Goal: Transaction & Acquisition: Purchase product/service

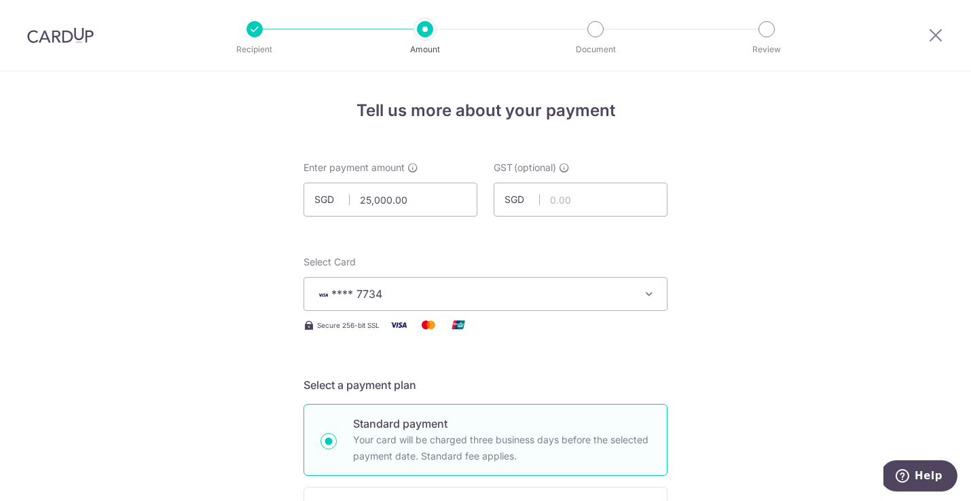
click at [651, 292] on icon "button" at bounding box center [649, 294] width 14 height 14
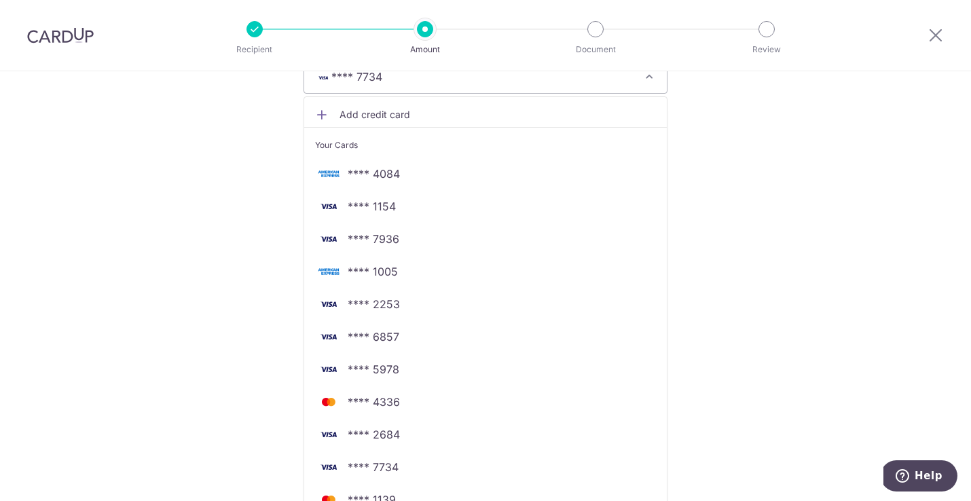
scroll to position [213, 0]
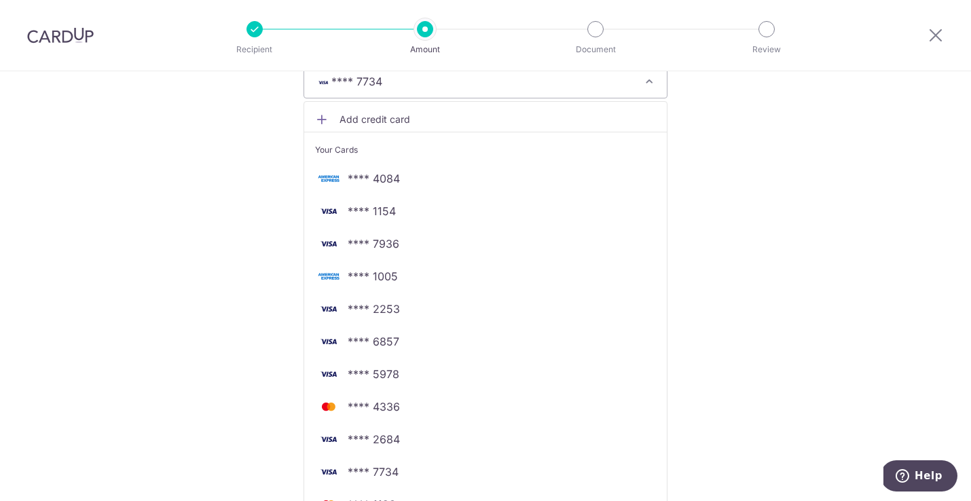
click at [376, 113] on span "Add credit card" at bounding box center [497, 120] width 316 height 14
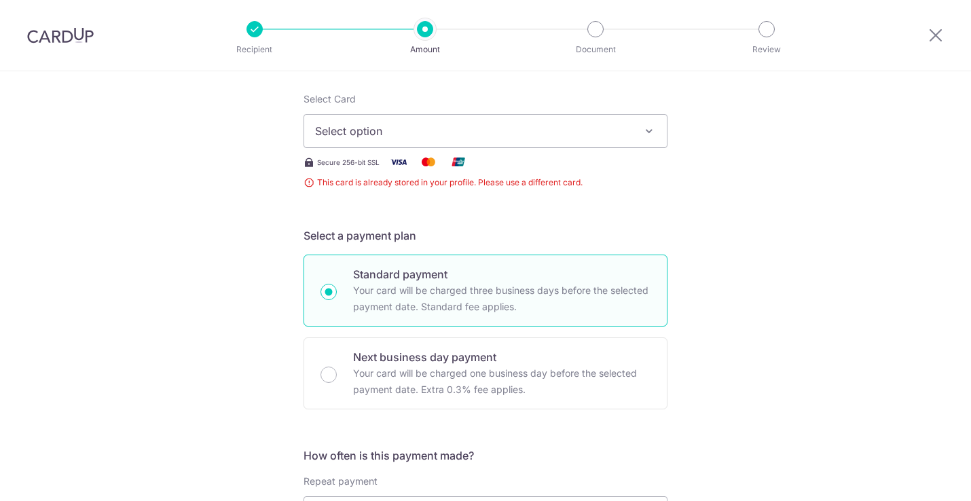
scroll to position [128, 0]
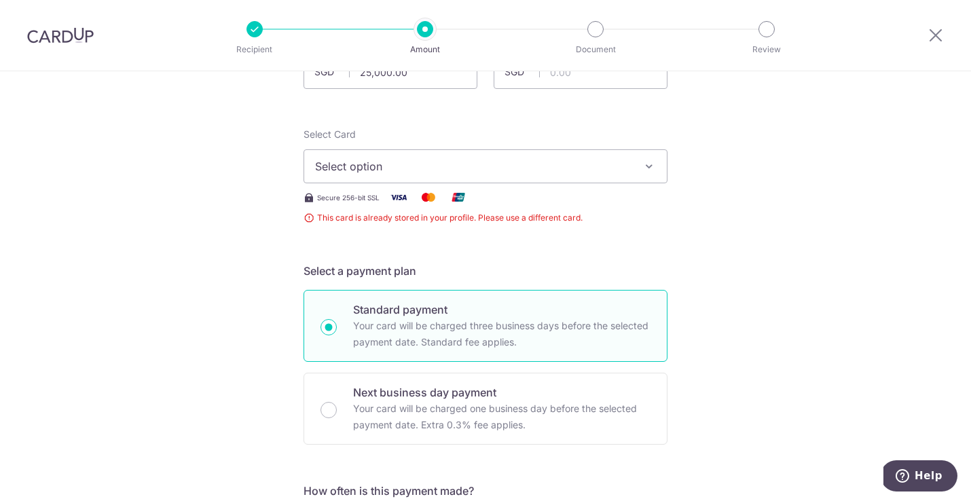
click at [469, 168] on span "Select option" at bounding box center [473, 166] width 316 height 16
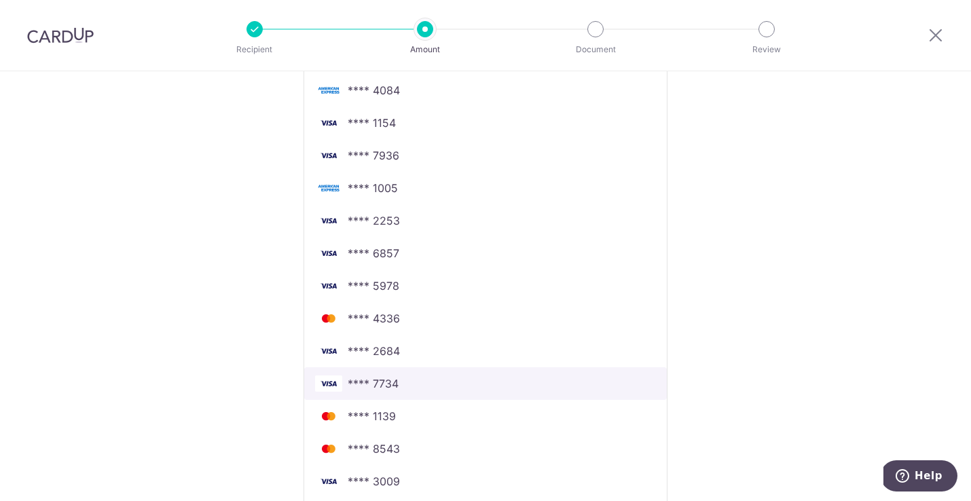
scroll to position [301, 0]
click at [378, 378] on span "**** 7734" at bounding box center [373, 383] width 51 height 16
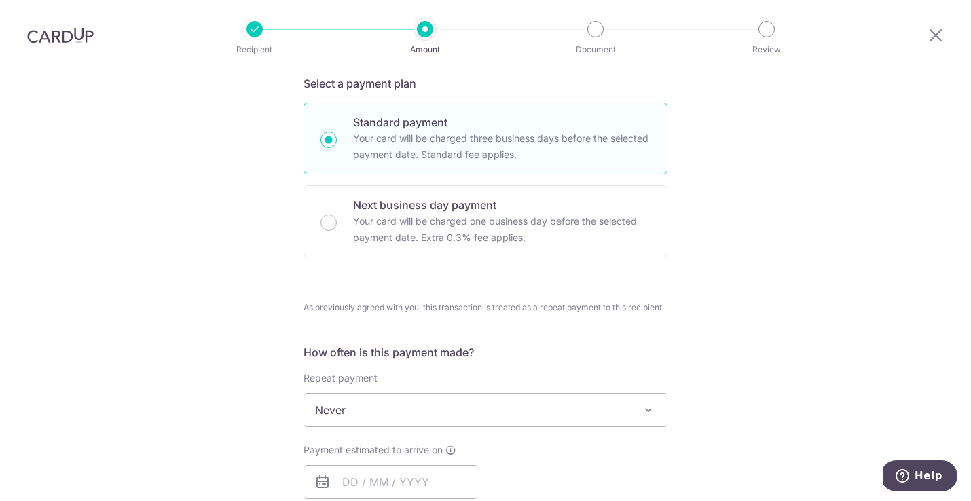
click at [237, 328] on div "Tell us more about your payment Enter payment amount SGD 25,000.00 25000.00 GST…" at bounding box center [485, 454] width 971 height 1368
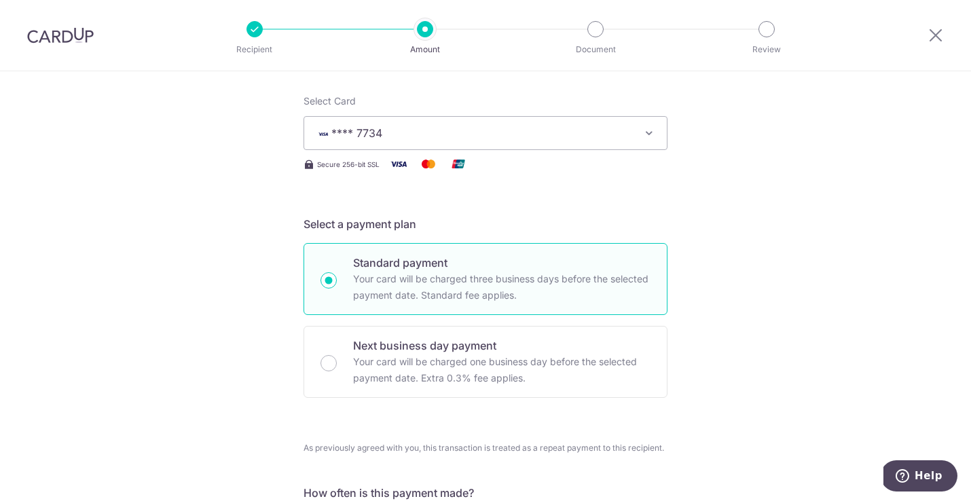
scroll to position [156, 0]
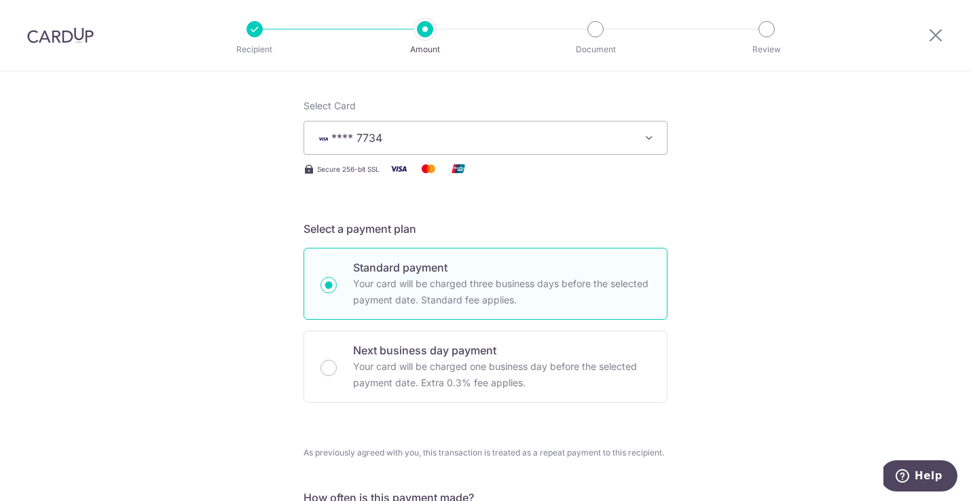
click at [648, 138] on icon "button" at bounding box center [649, 138] width 14 height 14
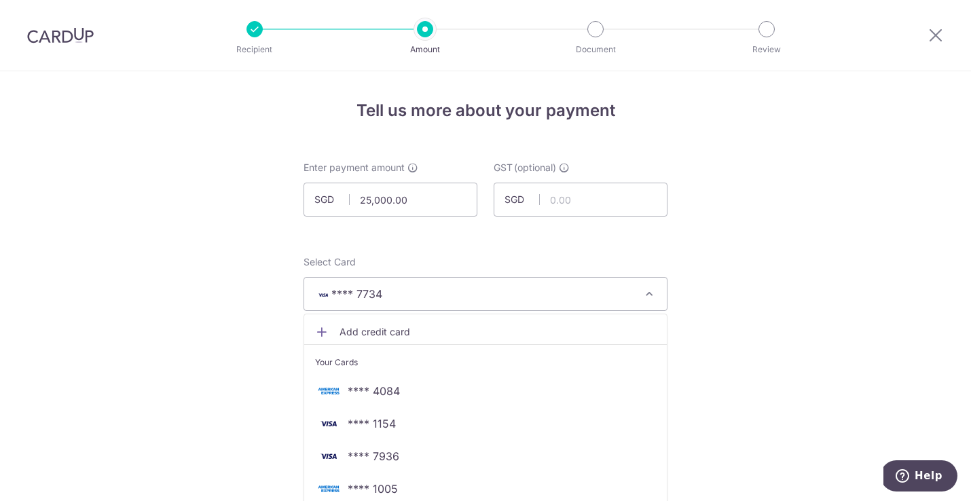
scroll to position [0, 0]
click at [939, 36] on icon at bounding box center [935, 34] width 16 height 17
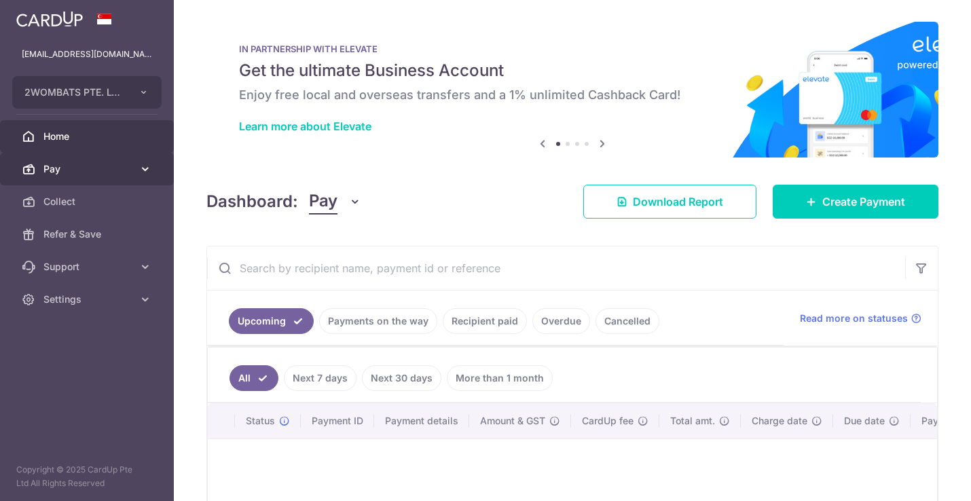
click at [148, 170] on icon at bounding box center [146, 169] width 14 height 14
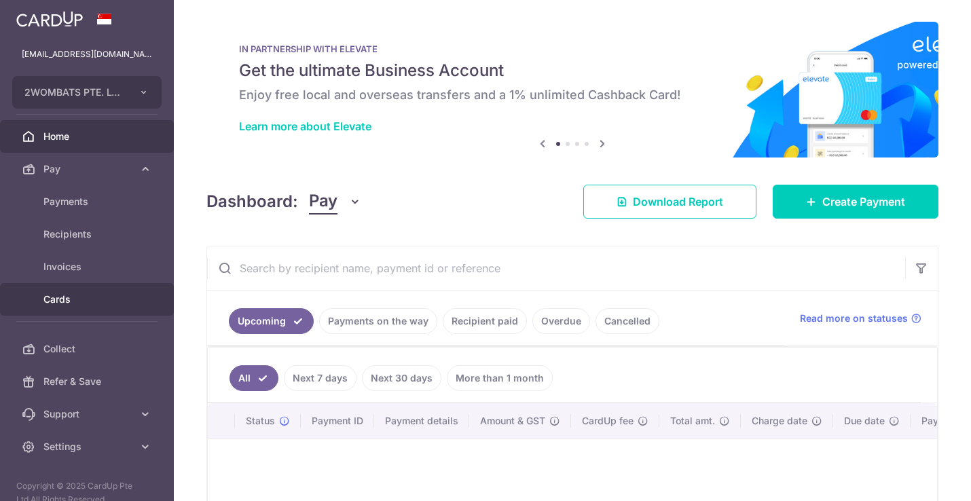
click at [84, 295] on span "Cards" at bounding box center [88, 300] width 90 height 14
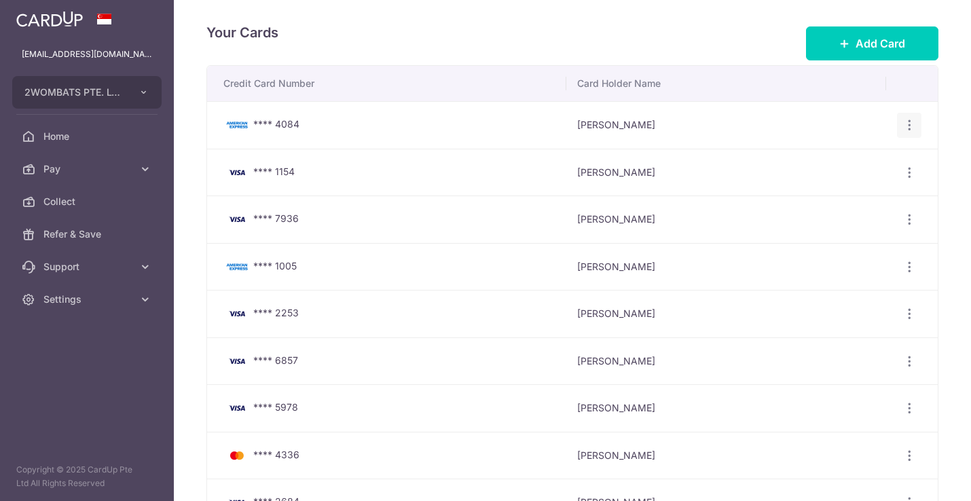
click at [908, 126] on icon "button" at bounding box center [909, 125] width 14 height 14
click at [864, 198] on span "Delete" at bounding box center [863, 195] width 92 height 16
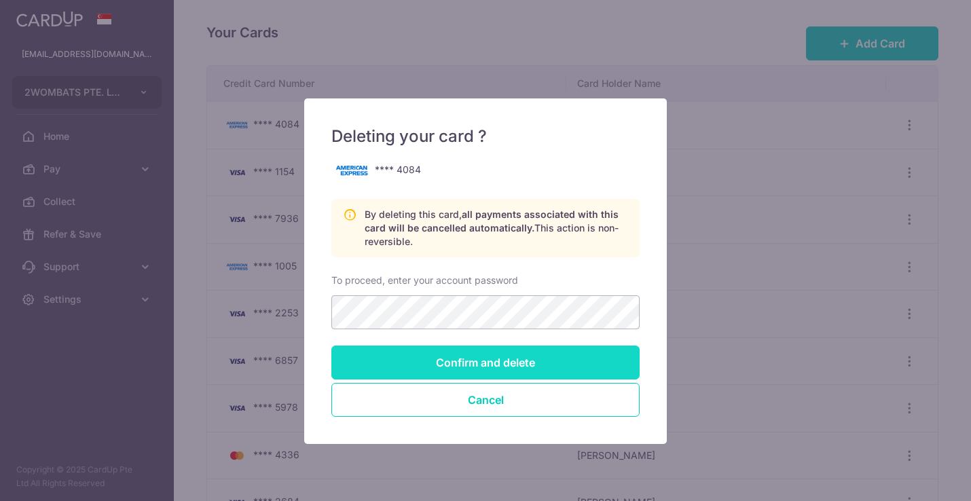
click at [563, 364] on input "Confirm and delete" at bounding box center [485, 363] width 308 height 34
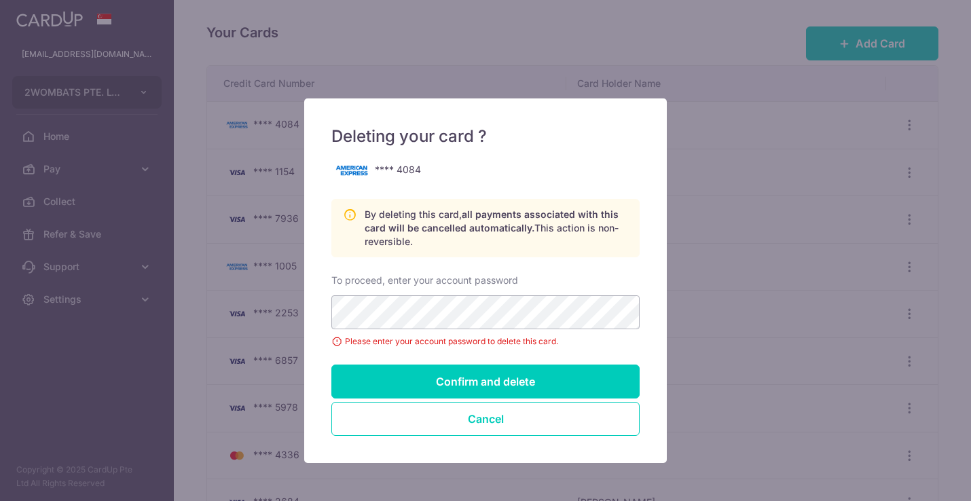
click at [455, 382] on input "Confirm and delete" at bounding box center [485, 382] width 308 height 34
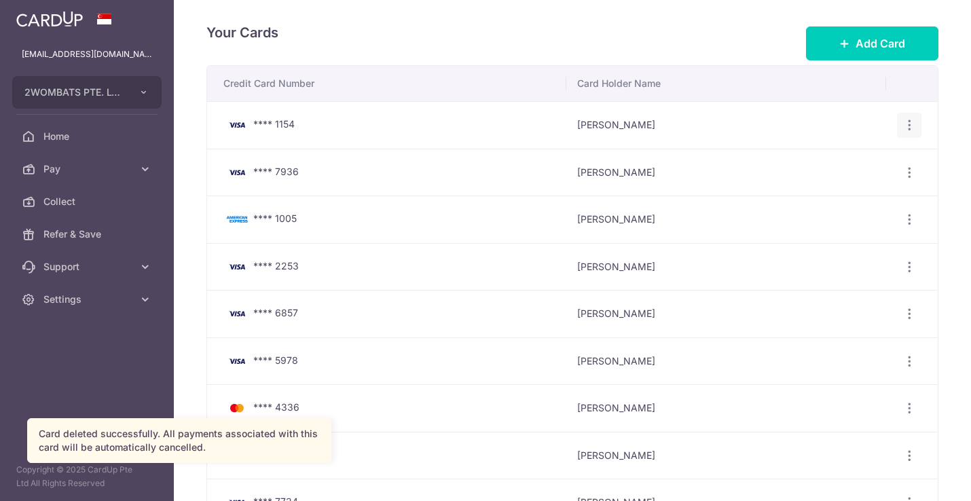
click at [907, 126] on icon "button" at bounding box center [909, 125] width 14 height 14
click at [832, 198] on span "Delete" at bounding box center [863, 195] width 92 height 16
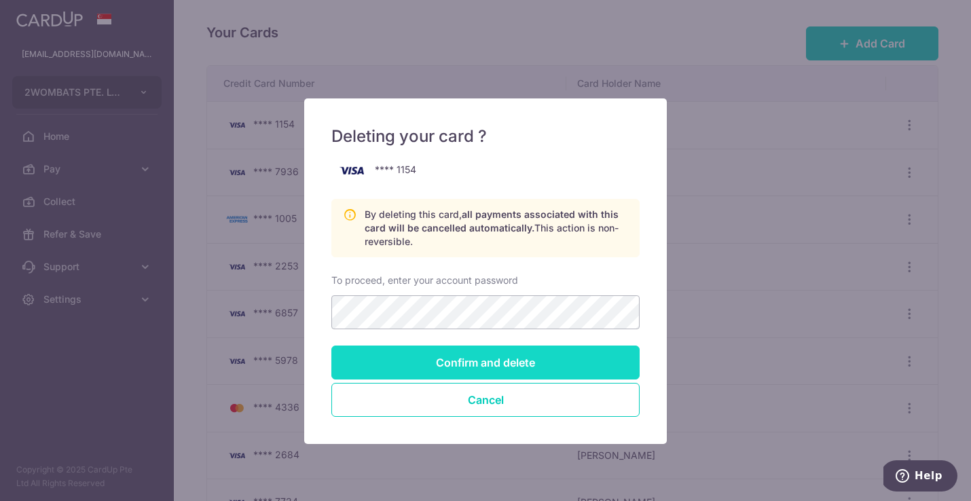
click at [460, 372] on input "Confirm and delete" at bounding box center [485, 363] width 308 height 34
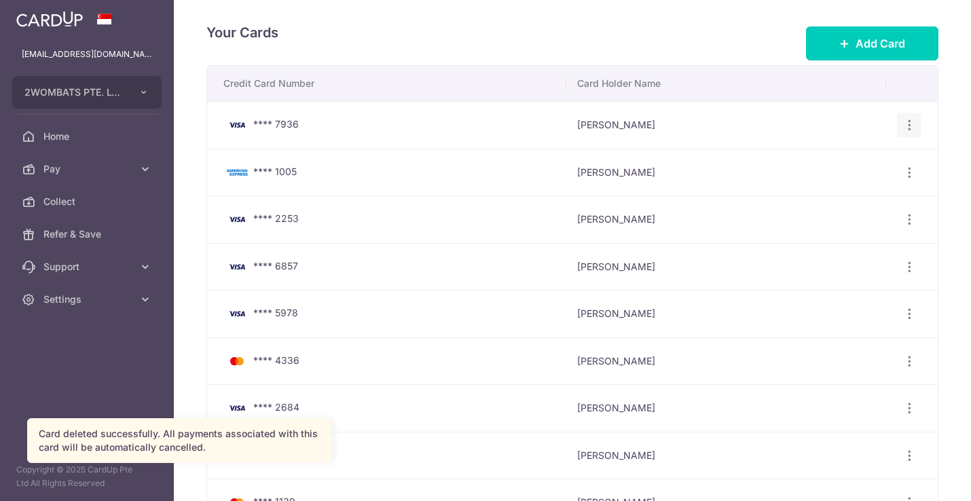
click at [903, 120] on icon "button" at bounding box center [909, 125] width 14 height 14
click at [829, 193] on span "Delete" at bounding box center [863, 195] width 92 height 16
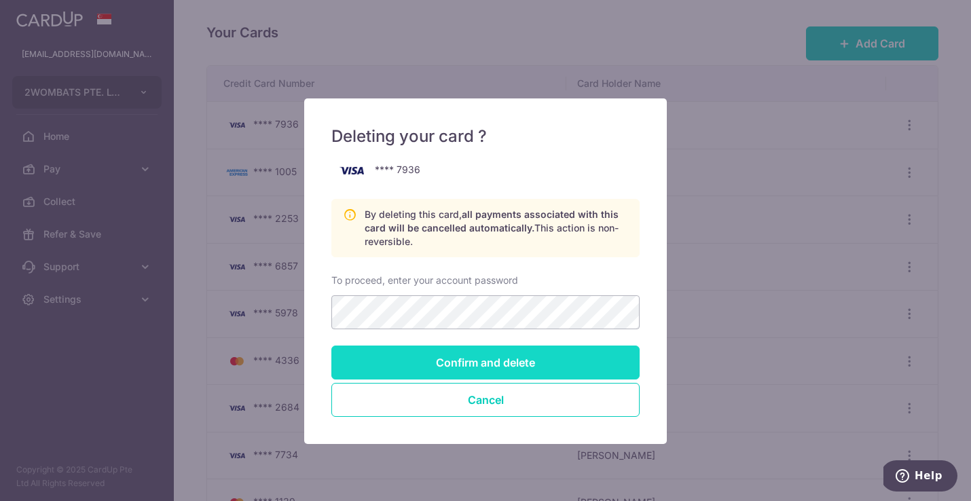
click at [483, 364] on input "Confirm and delete" at bounding box center [485, 363] width 308 height 34
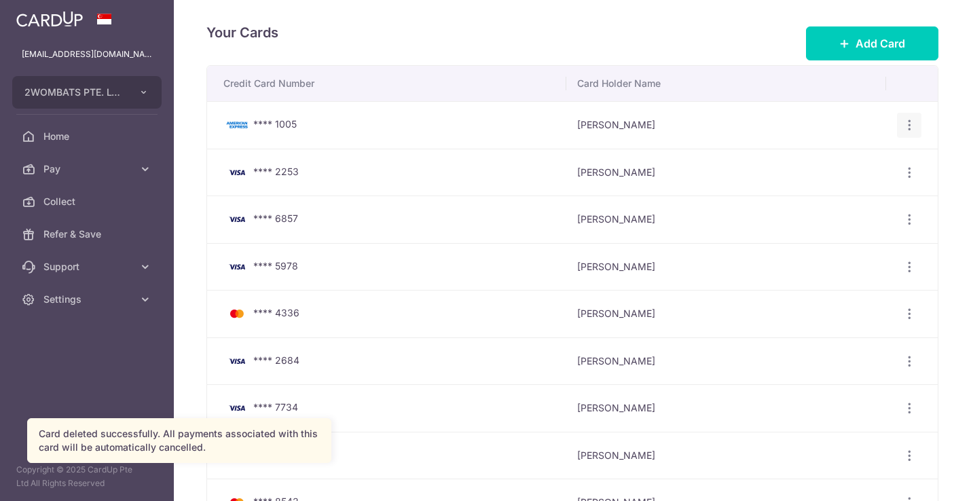
click at [904, 124] on icon "button" at bounding box center [909, 125] width 14 height 14
click at [835, 189] on span "Delete" at bounding box center [863, 195] width 92 height 16
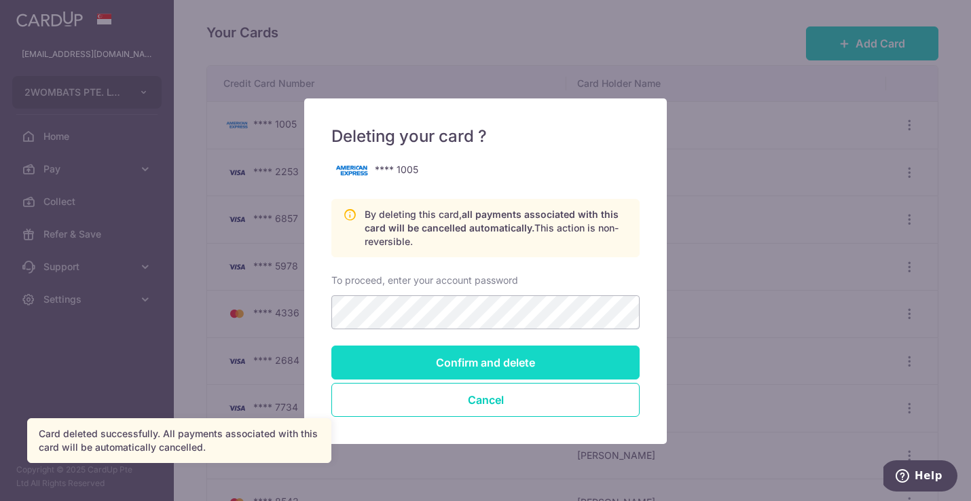
click at [412, 365] on input "Confirm and delete" at bounding box center [485, 363] width 308 height 34
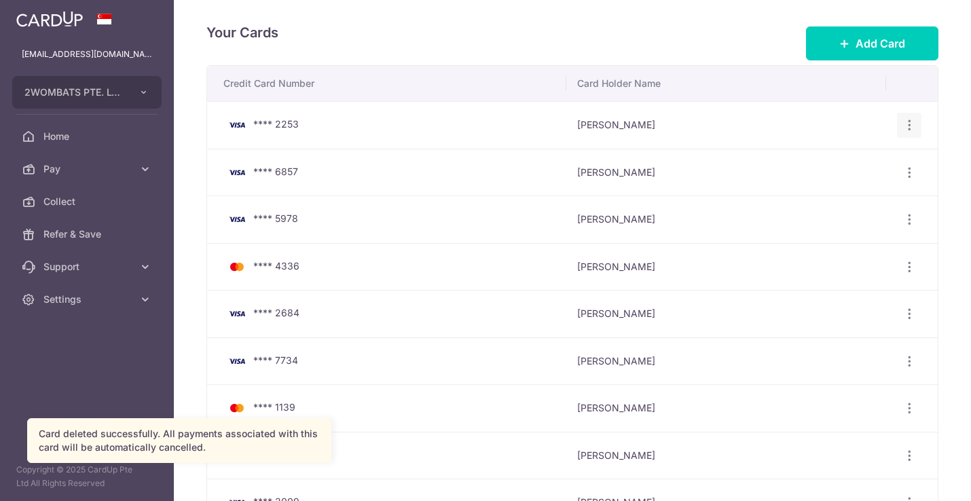
click at [904, 126] on icon "button" at bounding box center [909, 125] width 14 height 14
click at [842, 193] on span "Delete" at bounding box center [863, 195] width 92 height 16
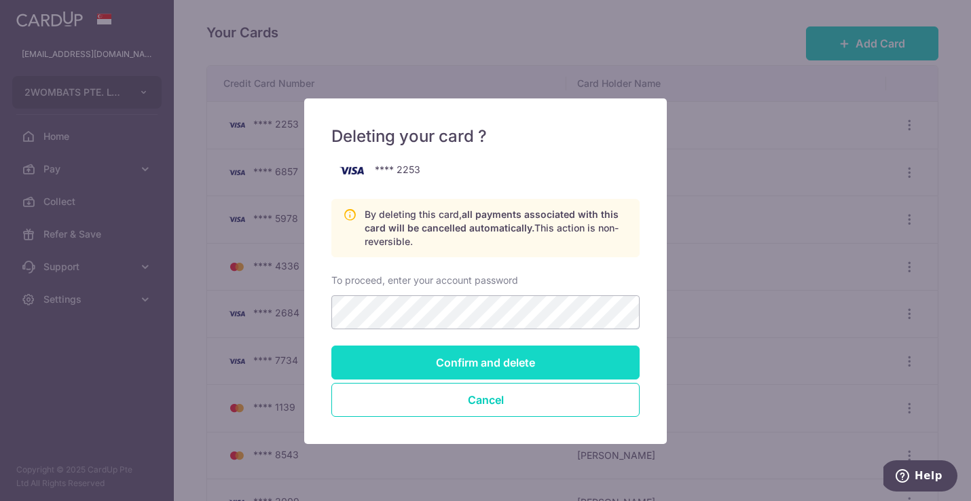
click at [466, 351] on input "Confirm and delete" at bounding box center [485, 363] width 308 height 34
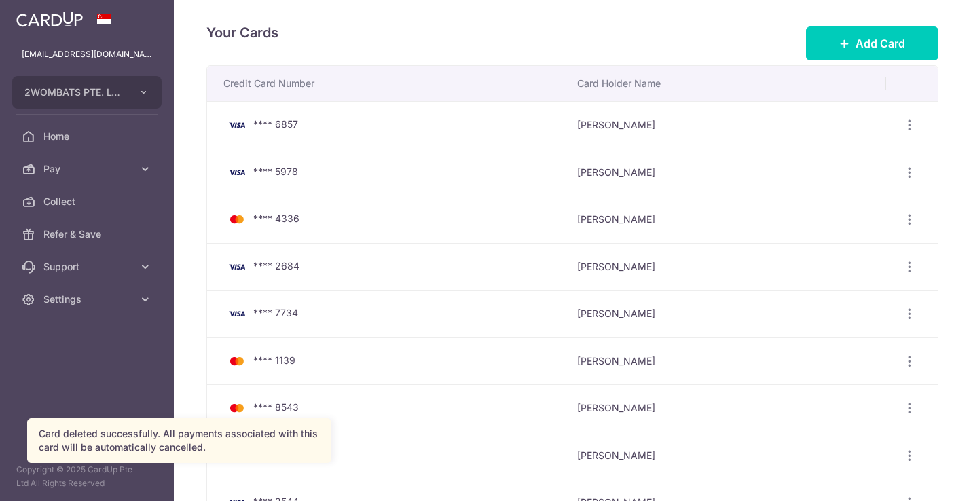
drag, startPoint x: 908, startPoint y: 120, endPoint x: 885, endPoint y: 126, distance: 23.9
click at [908, 120] on icon "button" at bounding box center [909, 125] width 14 height 14
click at [818, 187] on link "Delete" at bounding box center [849, 195] width 141 height 33
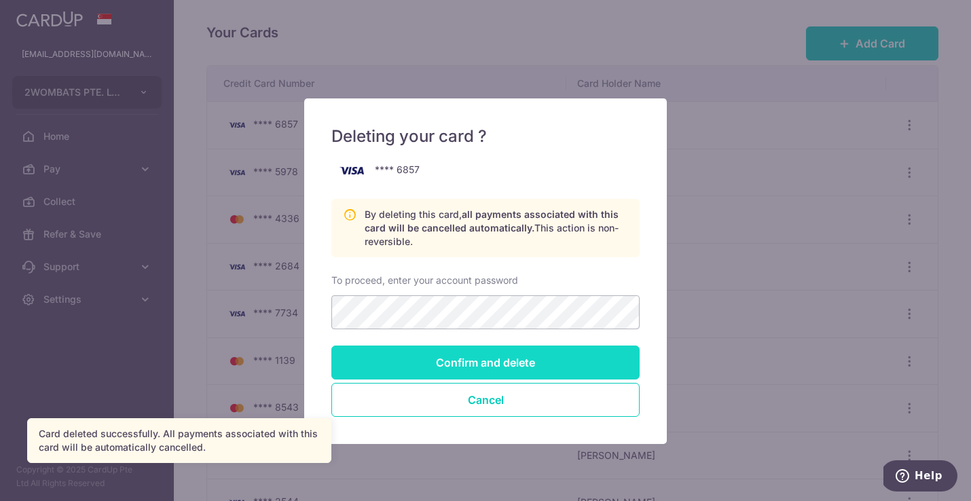
click at [446, 356] on input "Confirm and delete" at bounding box center [485, 363] width 308 height 34
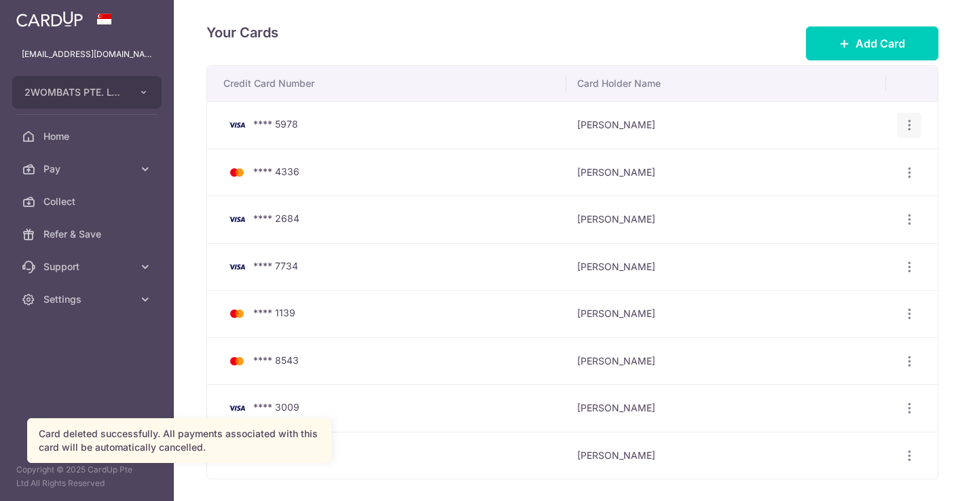
click at [908, 121] on icon "button" at bounding box center [909, 125] width 14 height 14
click at [817, 194] on span "Delete" at bounding box center [863, 195] width 92 height 16
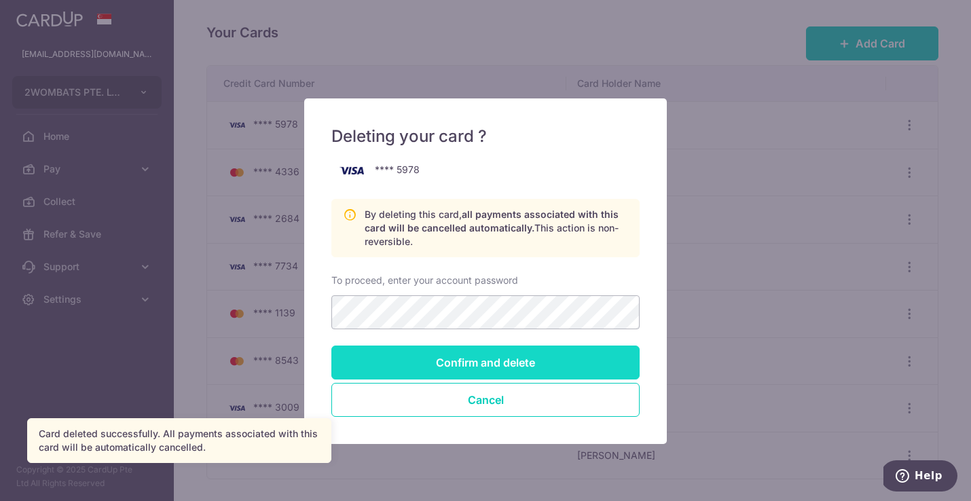
click at [459, 359] on input "Confirm and delete" at bounding box center [485, 363] width 308 height 34
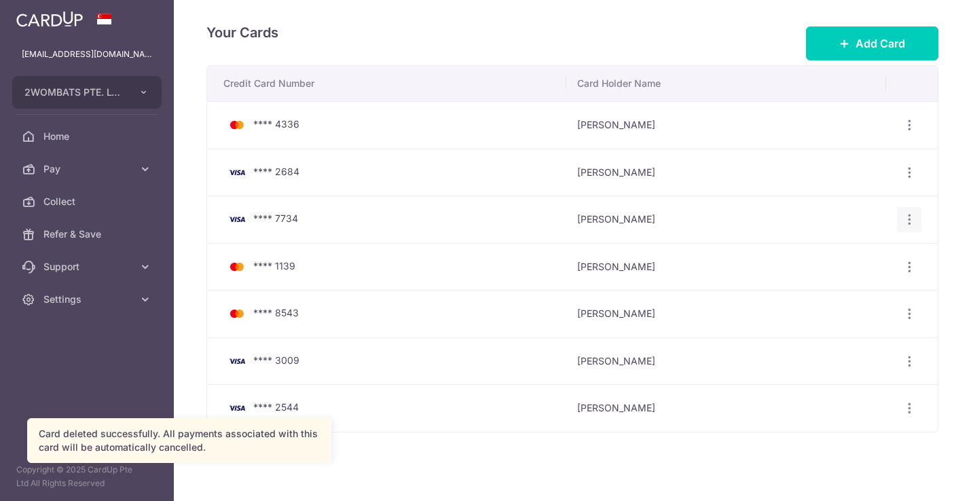
click at [910, 132] on icon "button" at bounding box center [909, 125] width 14 height 14
drag, startPoint x: 830, startPoint y: 259, endPoint x: 813, endPoint y: 259, distance: 17.0
click at [830, 259] on span "View/Edit" at bounding box center [863, 257] width 92 height 16
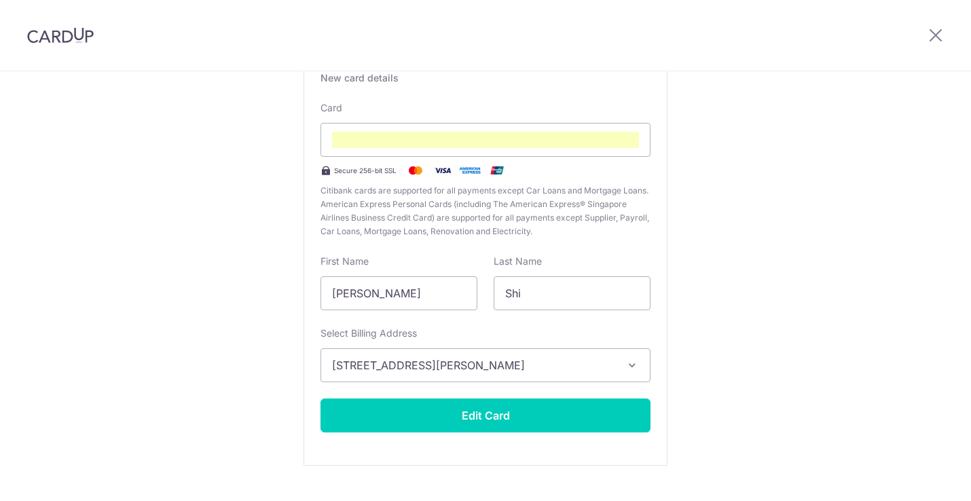
scroll to position [115, 0]
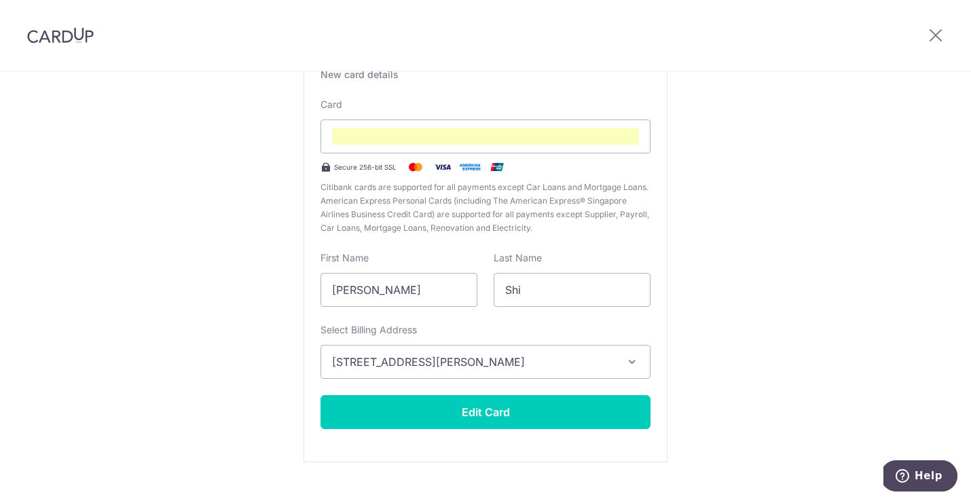
click at [226, 227] on div "Edit card ending with 7734 New card details Card Secure 256-bit SSL Citibank ca…" at bounding box center [485, 241] width 971 height 570
click at [536, 357] on span "[STREET_ADDRESS][PERSON_NAME]" at bounding box center [473, 362] width 282 height 16
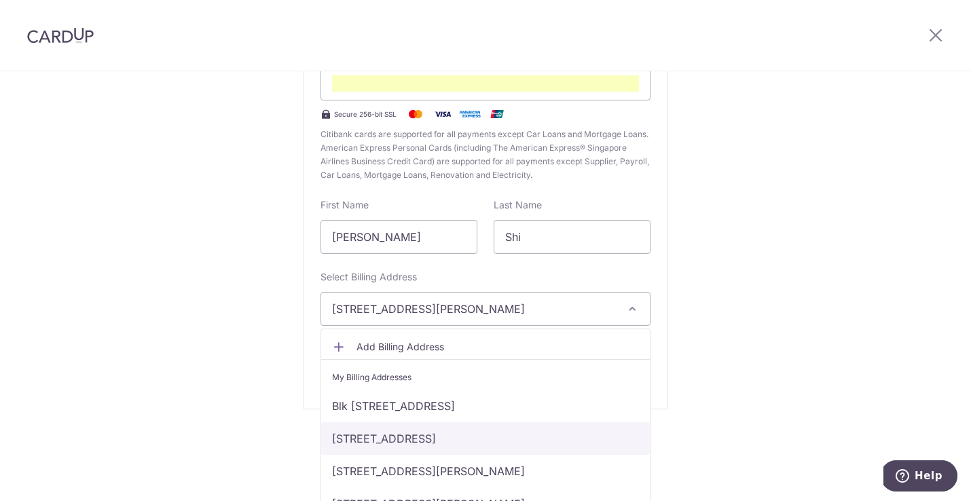
scroll to position [53, 0]
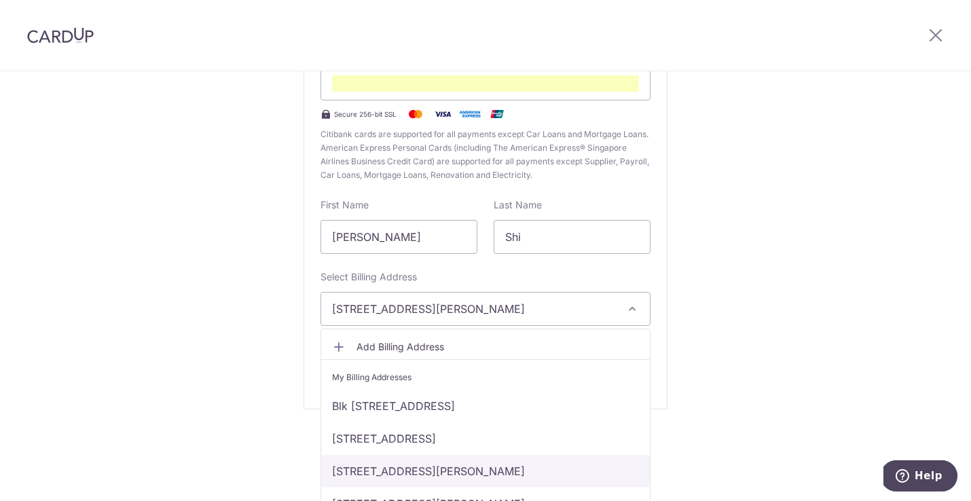
click at [449, 467] on link "[STREET_ADDRESS][PERSON_NAME]" at bounding box center [485, 471] width 329 height 33
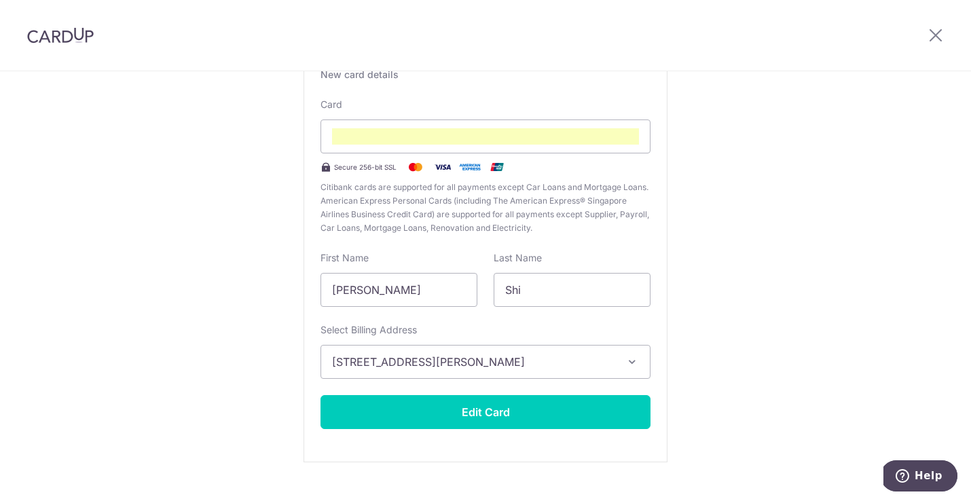
scroll to position [0, 0]
click at [187, 350] on div "Edit card ending with 7734 New card details Card Secure 256-bit SSL Citibank ca…" at bounding box center [485, 241] width 971 height 570
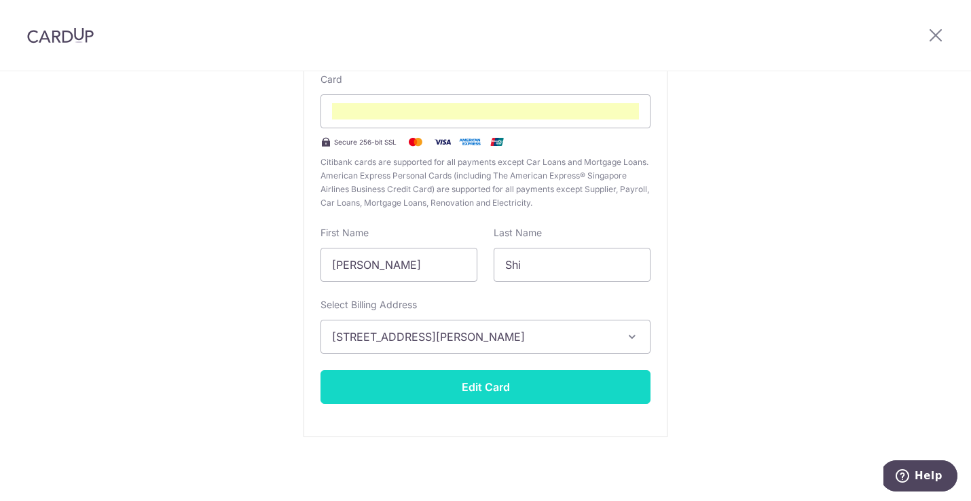
scroll to position [141, 0]
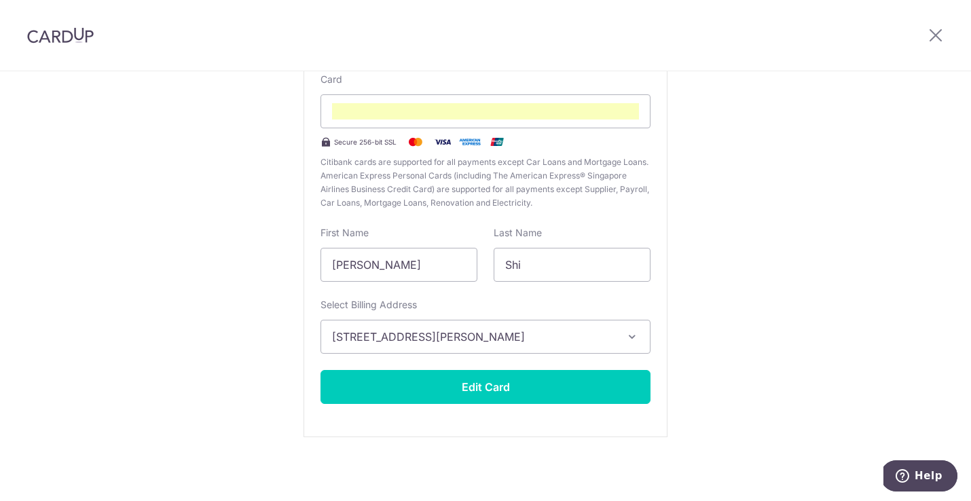
click at [419, 394] on button "Edit Card" at bounding box center [485, 387] width 330 height 34
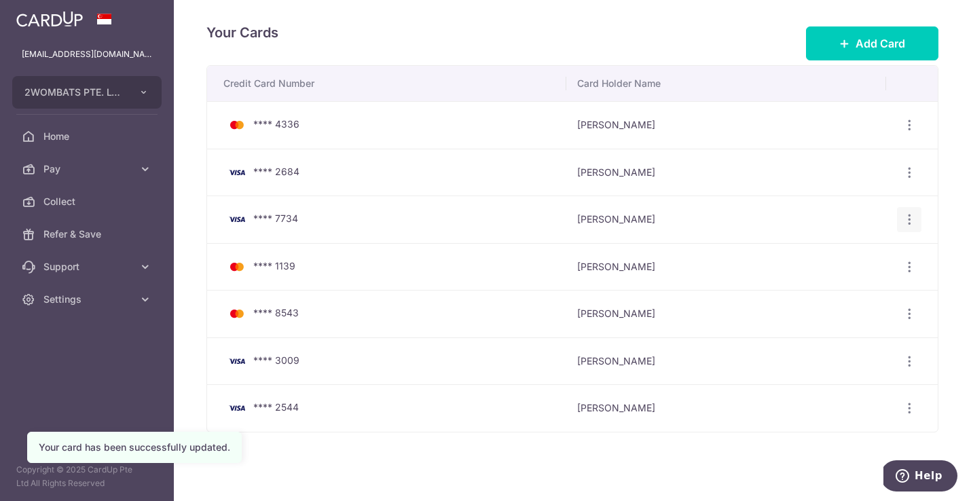
click at [908, 132] on icon "button" at bounding box center [909, 125] width 14 height 14
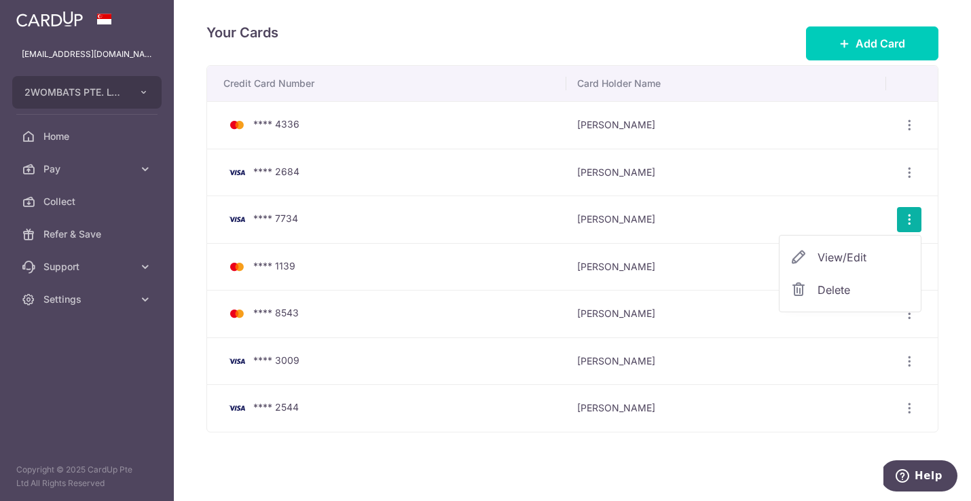
click at [832, 295] on span "Delete" at bounding box center [863, 290] width 92 height 16
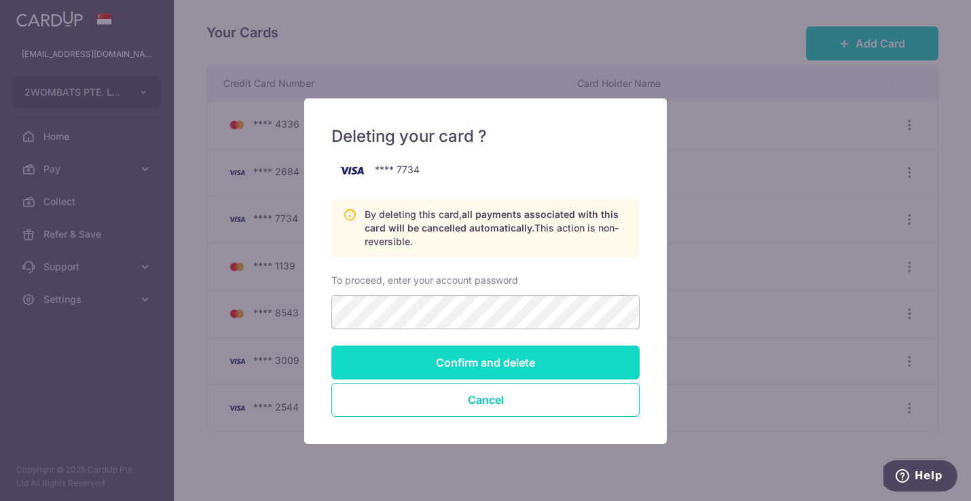
click at [473, 357] on input "Confirm and delete" at bounding box center [485, 363] width 308 height 34
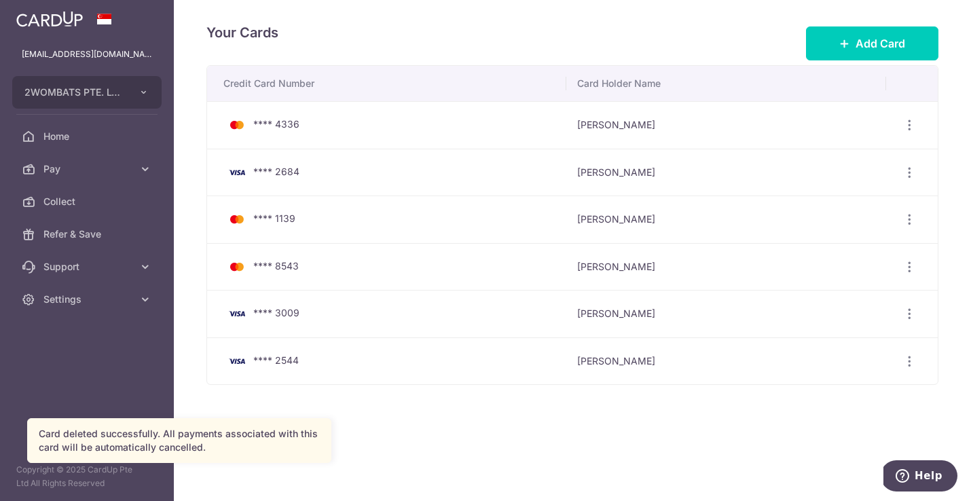
click at [433, 445] on div "Your Cards Add Card Credit Card Number Card Holder Name **** 4336 [PERSON_NAME]…" at bounding box center [572, 250] width 797 height 501
click at [52, 168] on span "Pay" at bounding box center [88, 169] width 90 height 14
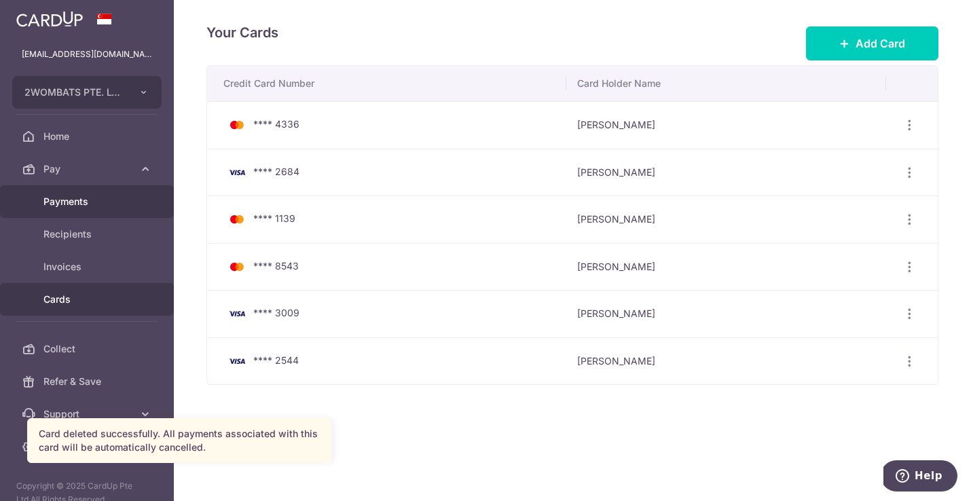
click at [61, 202] on span "Payments" at bounding box center [88, 202] width 90 height 14
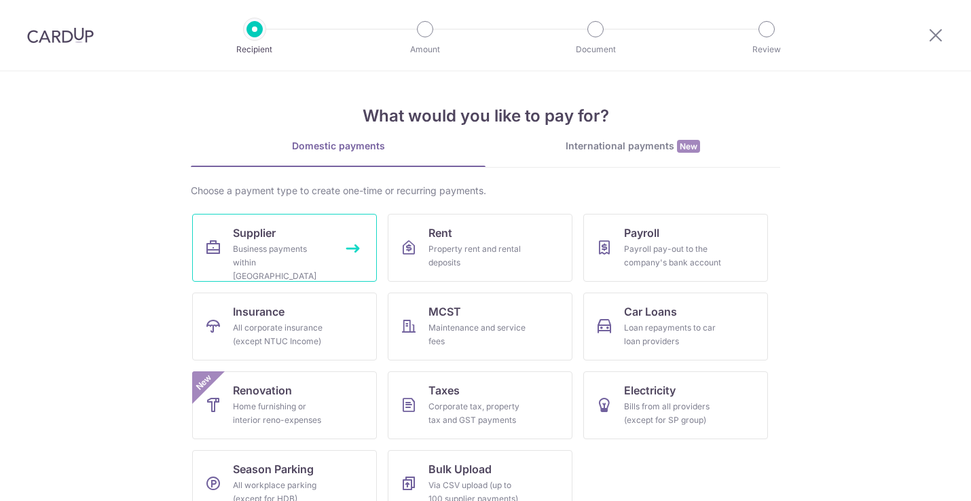
click at [239, 255] on div "Business payments within [GEOGRAPHIC_DATA]" at bounding box center [282, 262] width 98 height 41
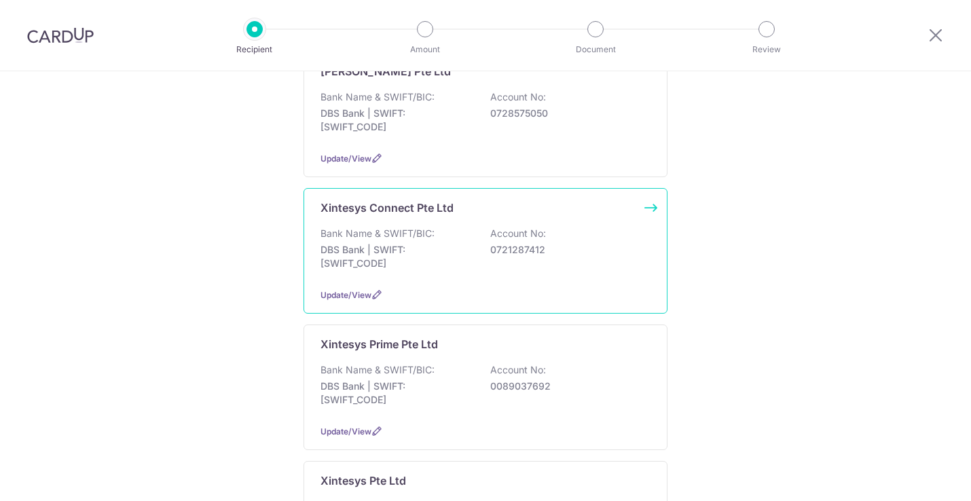
scroll to position [526, 0]
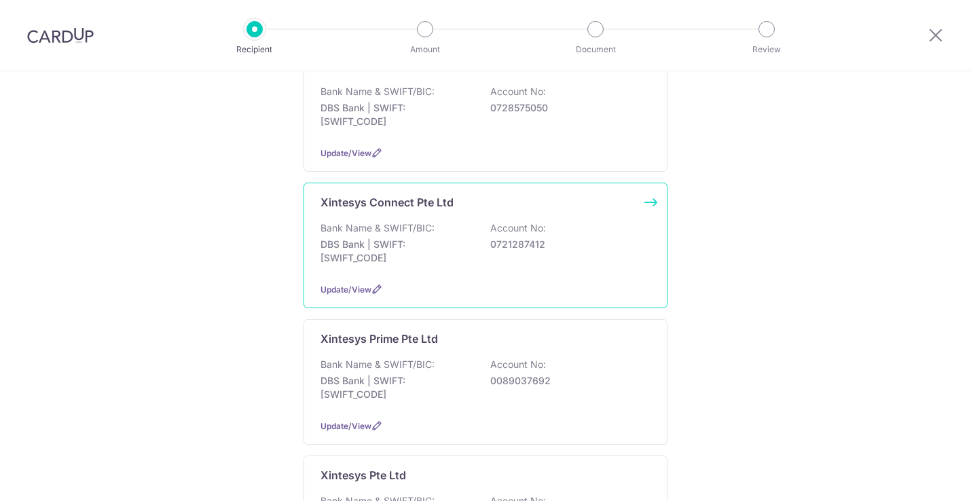
click at [387, 241] on p "DBS Bank | SWIFT: [SWIFT_CODE]" at bounding box center [396, 251] width 152 height 27
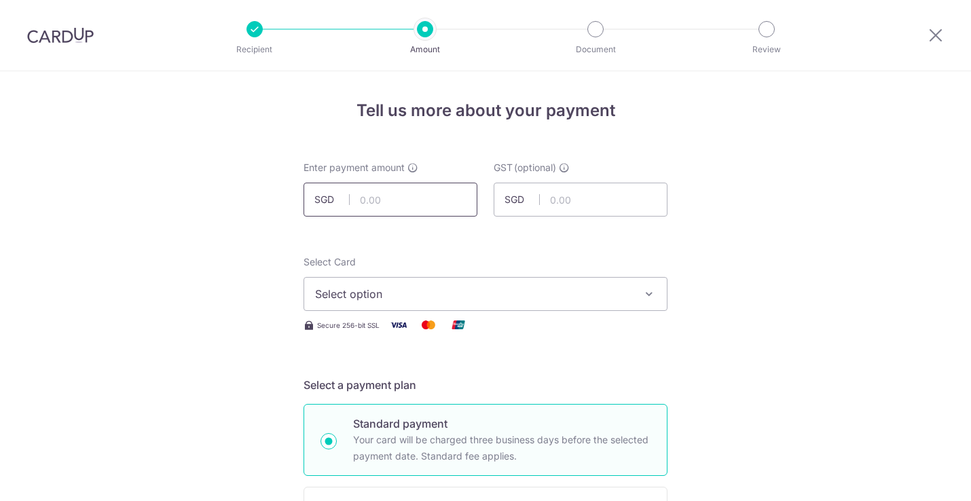
click at [378, 203] on input "text" at bounding box center [390, 200] width 174 height 34
type input "25,000.00"
click at [356, 293] on span "Select option" at bounding box center [473, 294] width 316 height 16
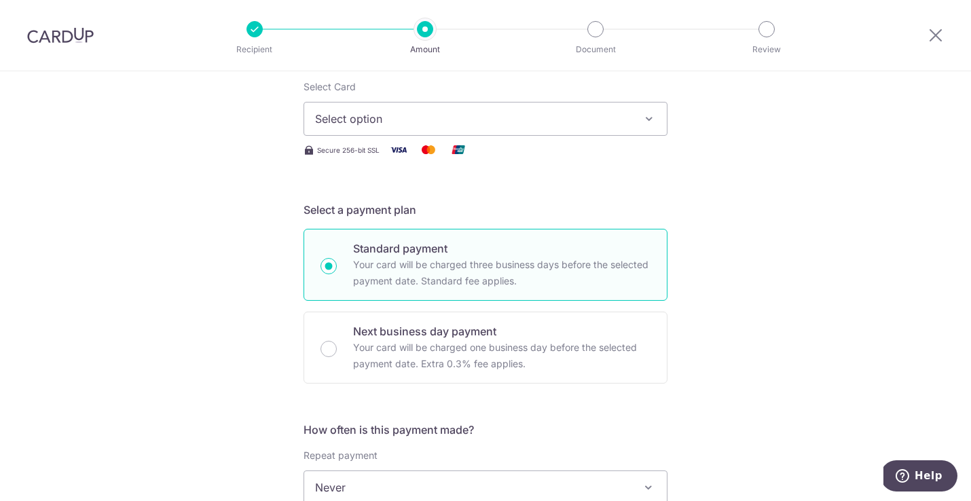
click at [390, 121] on span "Select option" at bounding box center [473, 119] width 316 height 16
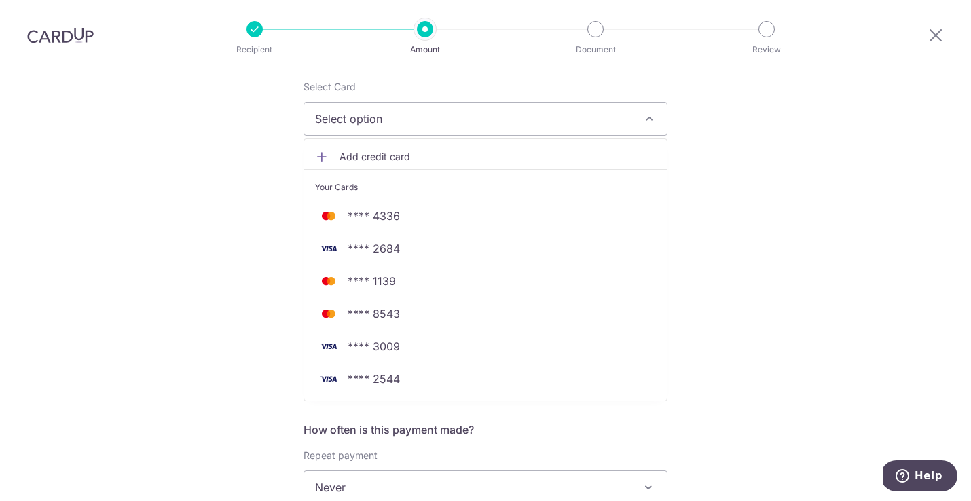
click at [401, 157] on span "Add credit card" at bounding box center [497, 157] width 316 height 14
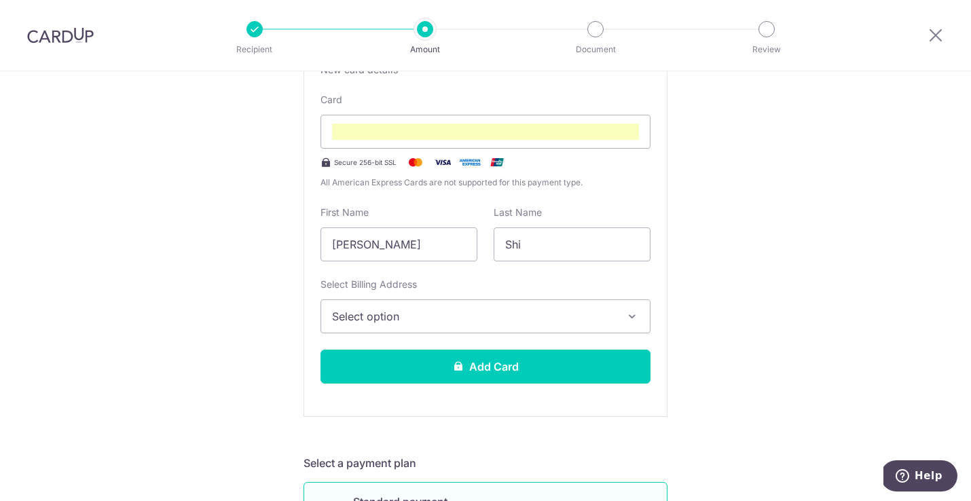
scroll to position [304, 0]
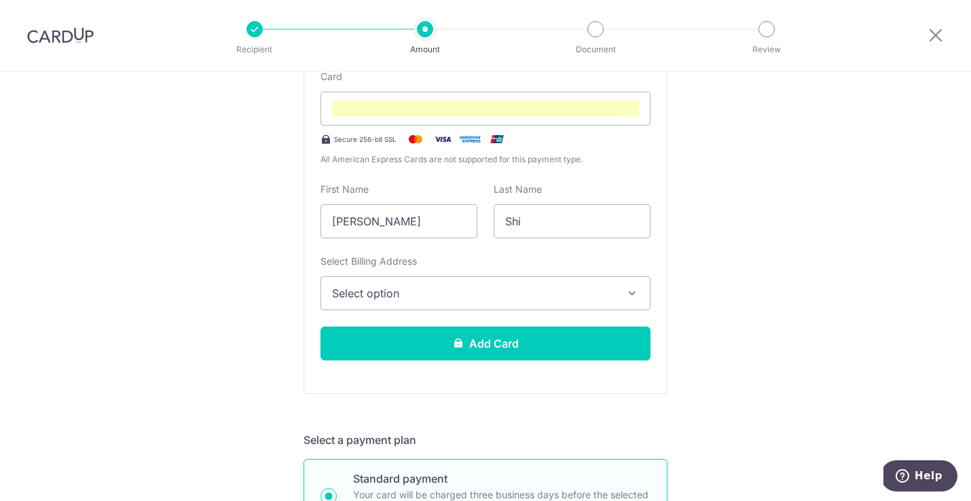
click at [351, 291] on span "Select option" at bounding box center [473, 293] width 282 height 16
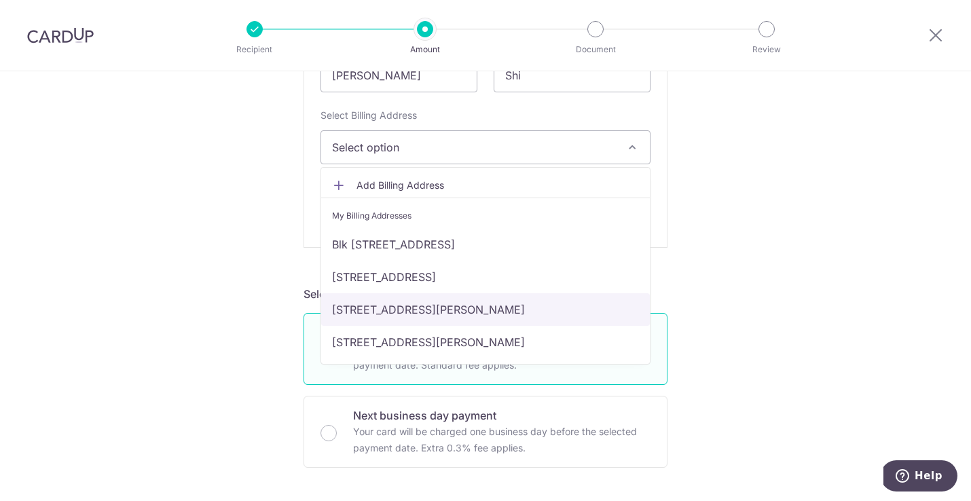
click at [363, 312] on link "[STREET_ADDRESS][PERSON_NAME]" at bounding box center [485, 309] width 329 height 33
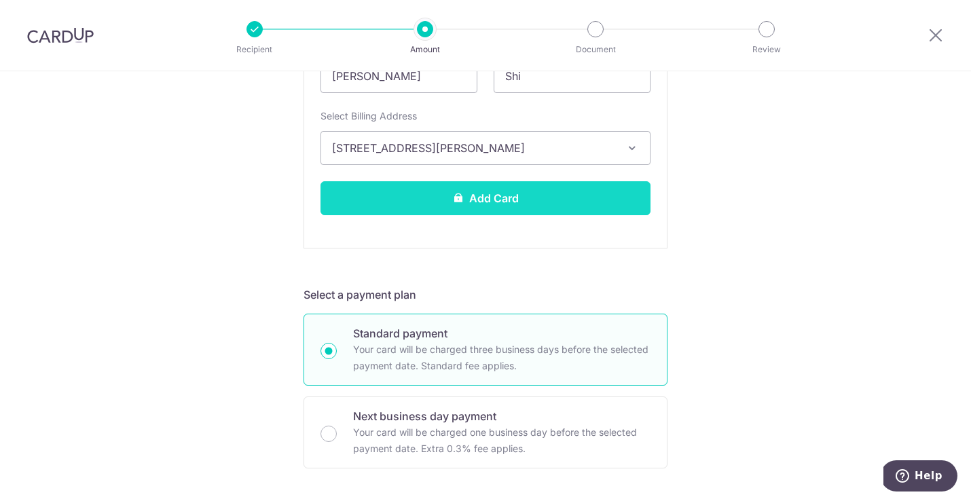
click at [369, 191] on button "Add Card" at bounding box center [485, 198] width 330 height 34
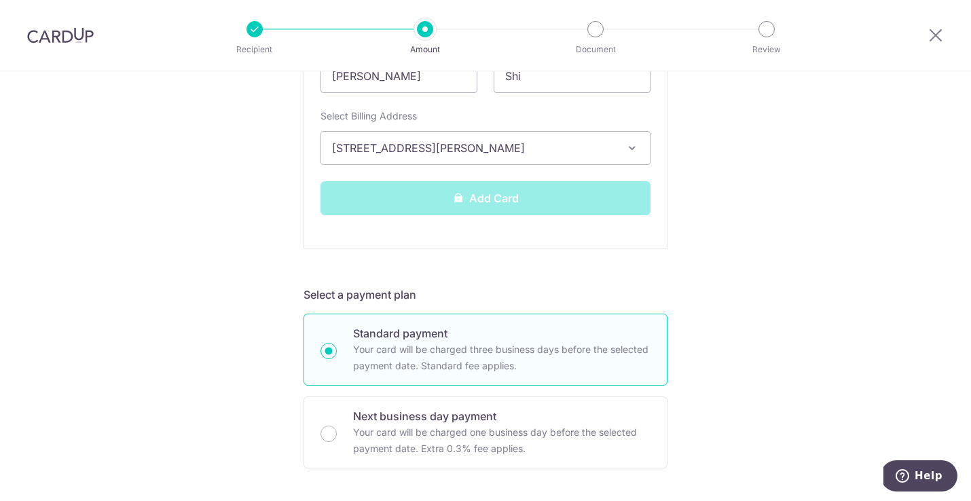
scroll to position [452, 0]
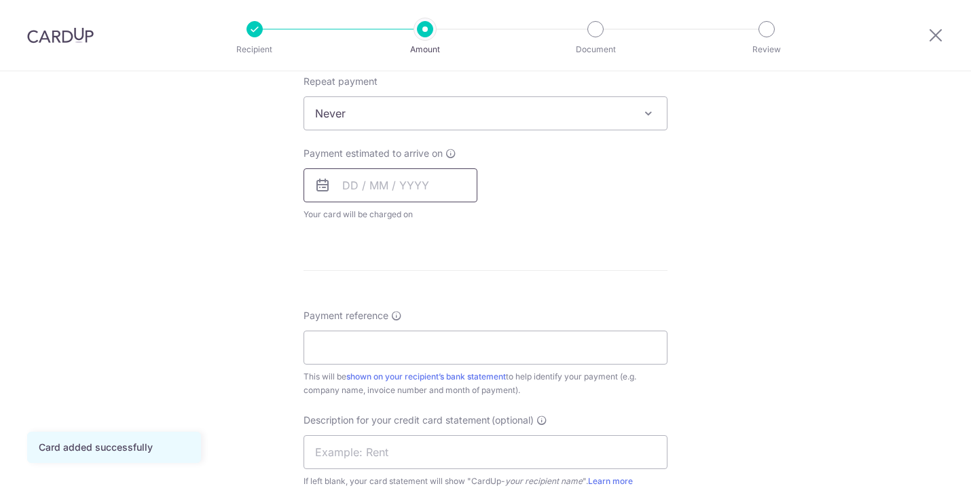
scroll to position [607, 0]
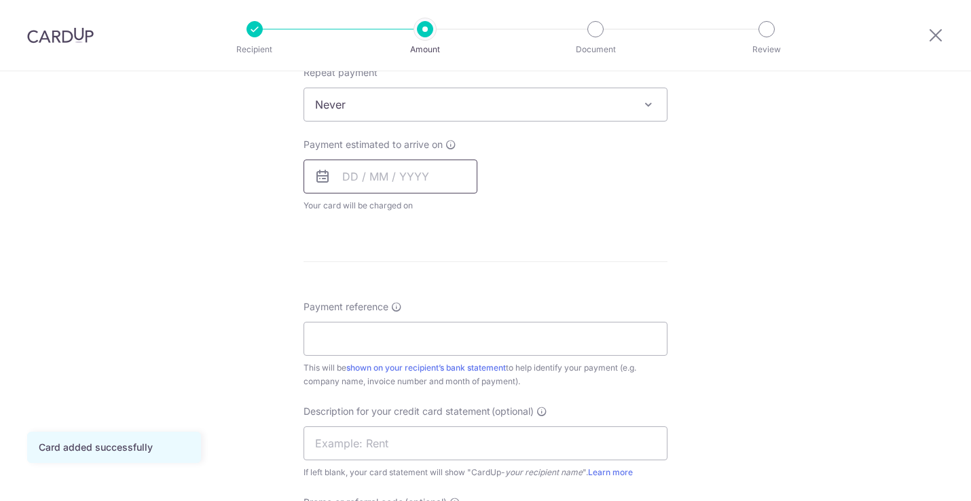
click at [380, 179] on input "text" at bounding box center [390, 177] width 174 height 34
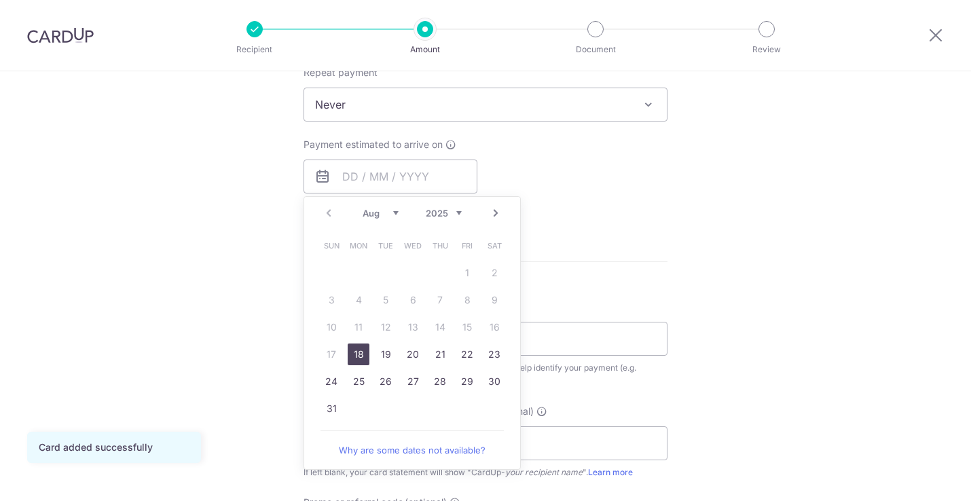
click at [358, 354] on link "18" at bounding box center [359, 355] width 22 height 22
type input "18/08/2025"
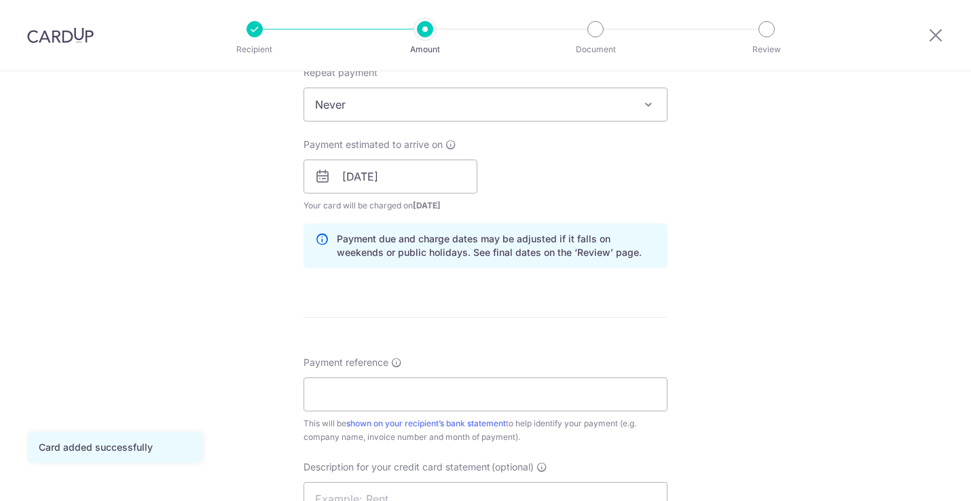
click at [191, 254] on div "Tell us more about your payment Enter payment amount SGD 25,000.00 25000.00 GST…" at bounding box center [485, 176] width 971 height 1424
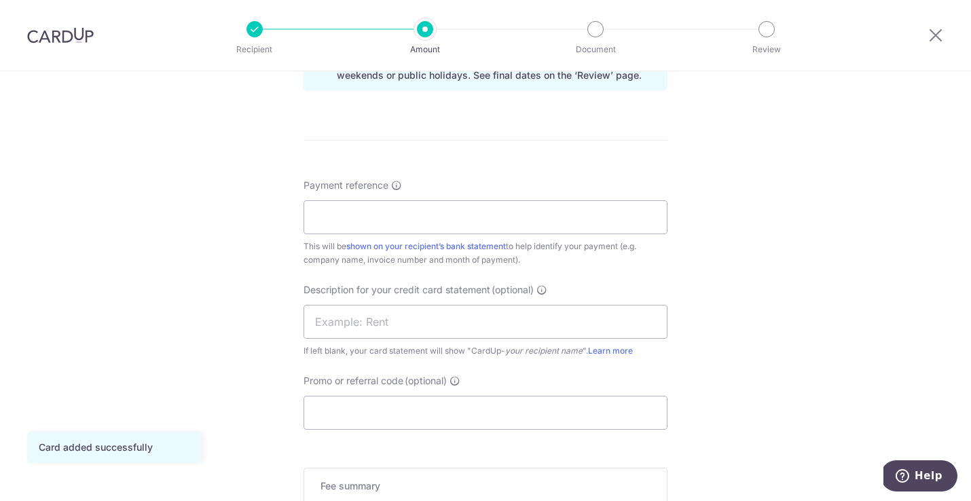
scroll to position [797, 0]
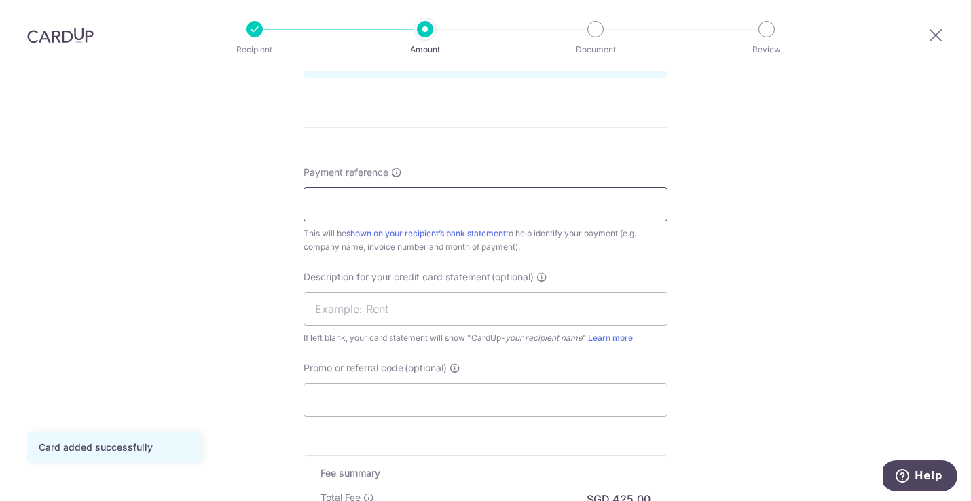
click at [346, 198] on input "Payment reference" at bounding box center [485, 204] width 364 height 34
paste input "$425.00 $25,425.00"
type input "$425.00 $25,425.00"
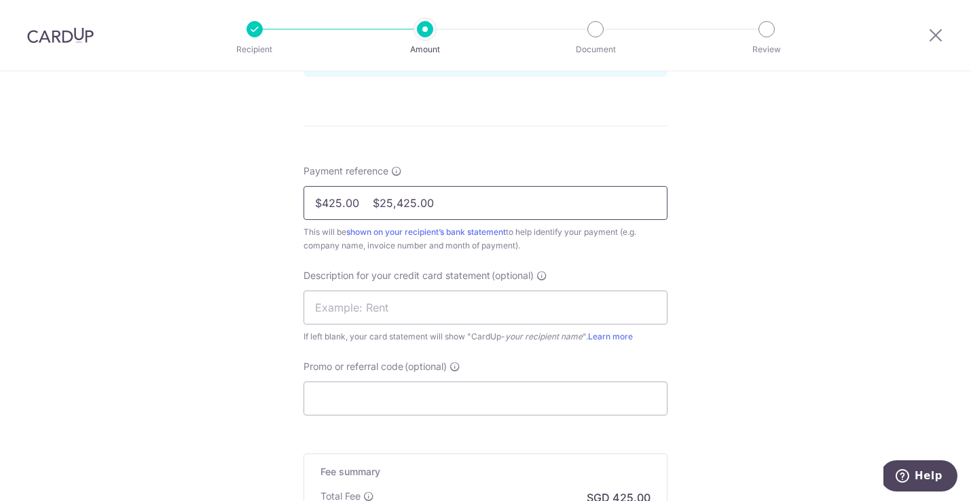
scroll to position [0, 0]
drag, startPoint x: 423, startPoint y: 203, endPoint x: 251, endPoint y: 198, distance: 171.9
paste input "XTCN-T-2025-023"
type input "XTCN-T-2025-023"
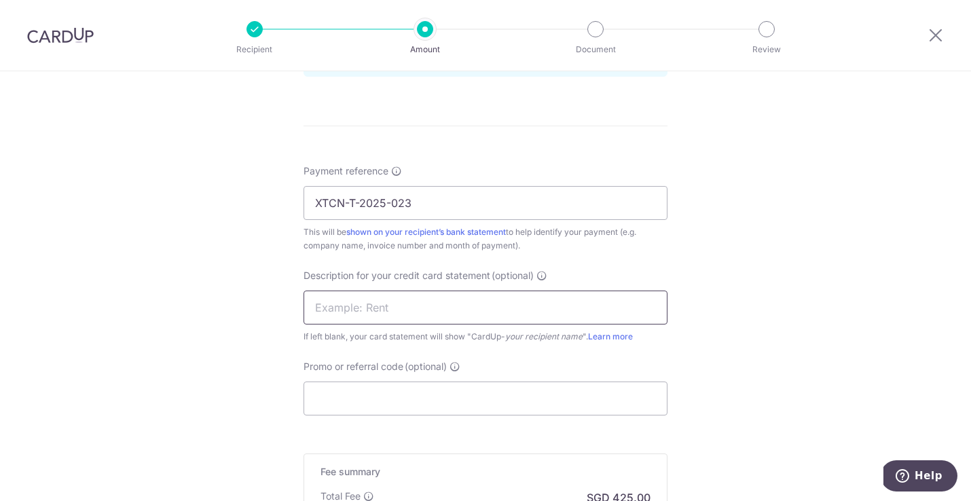
drag, startPoint x: 371, startPoint y: 293, endPoint x: 370, endPoint y: 301, distance: 8.9
click at [371, 293] on input "text" at bounding box center [485, 308] width 364 height 34
paste input "XTCN-T-2025-023"
click at [350, 306] on input "XTCN-T-2025-023" at bounding box center [485, 308] width 364 height 34
type input "XTCN T 2025 023"
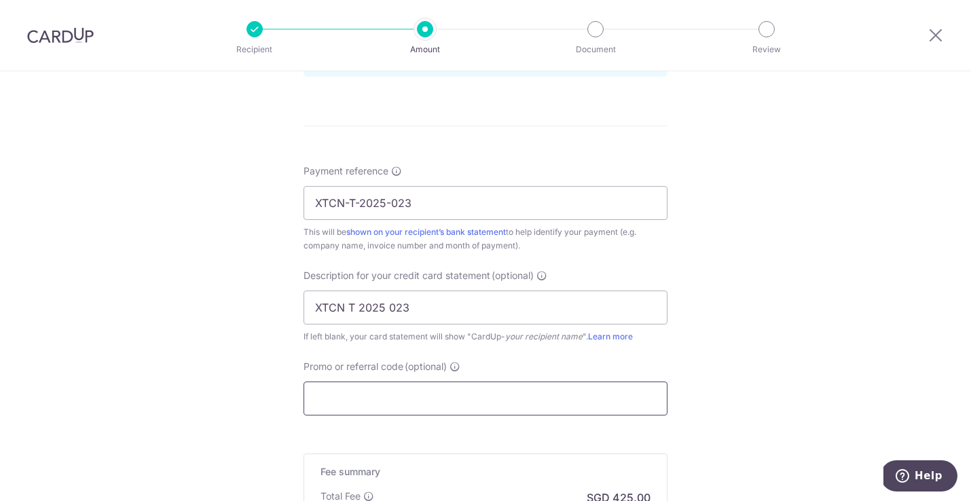
click at [332, 392] on input "Promo or referral code (optional)" at bounding box center [485, 399] width 364 height 34
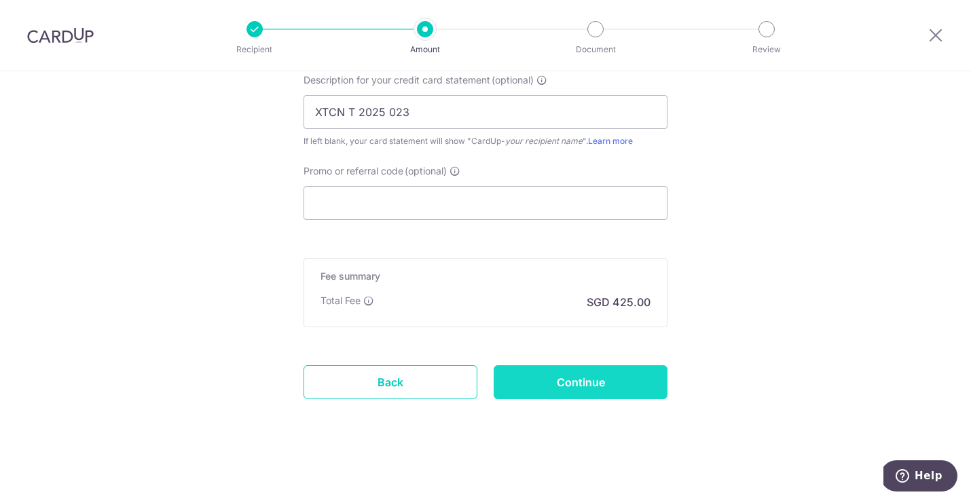
scroll to position [994, 0]
click at [613, 381] on input "Continue" at bounding box center [581, 382] width 174 height 34
type input "Create Schedule"
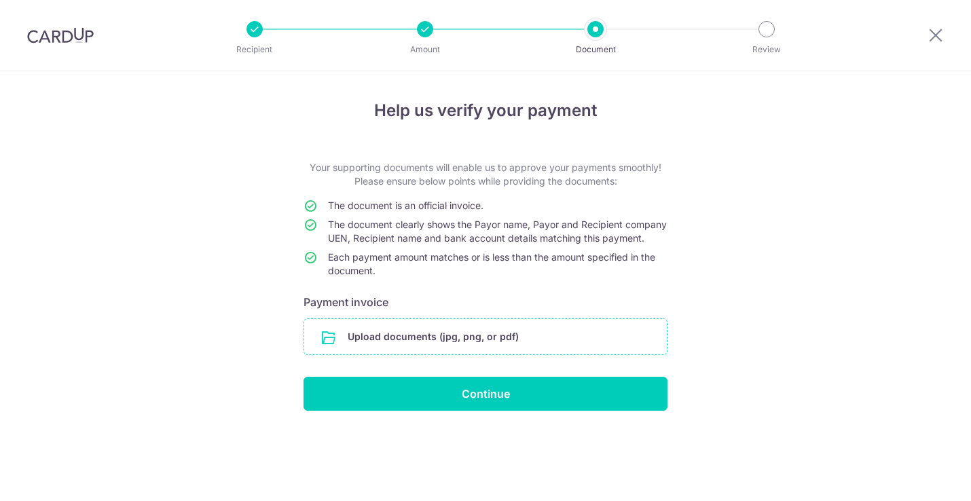
click at [387, 353] on input "file" at bounding box center [485, 336] width 363 height 35
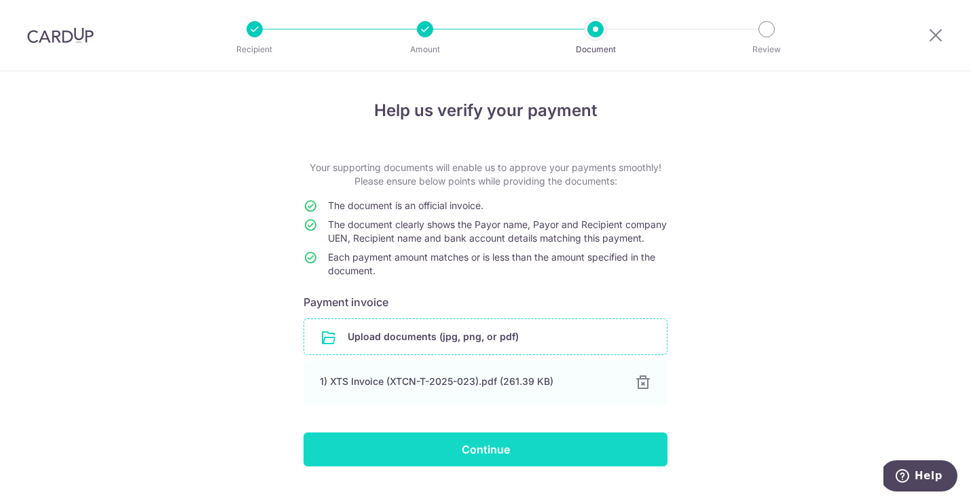
click at [444, 464] on input "Continue" at bounding box center [485, 449] width 364 height 34
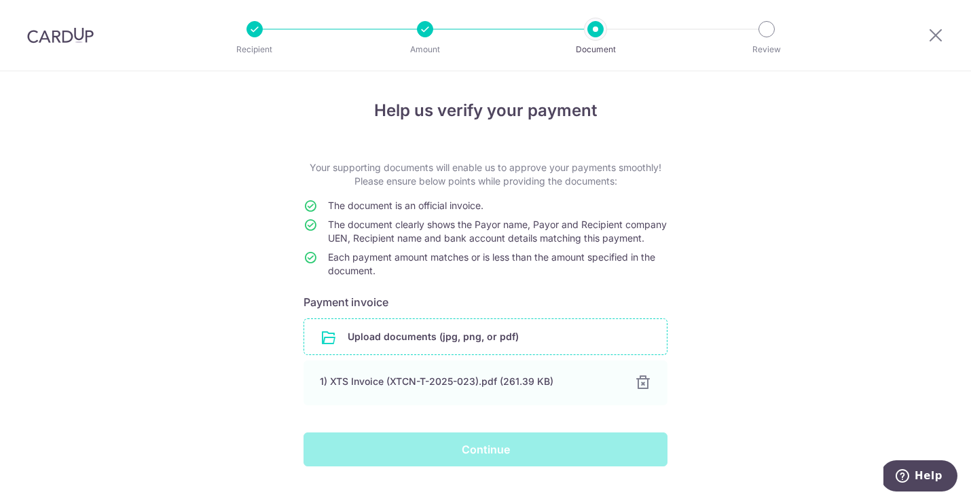
click at [377, 456] on div "Continue" at bounding box center [485, 449] width 380 height 34
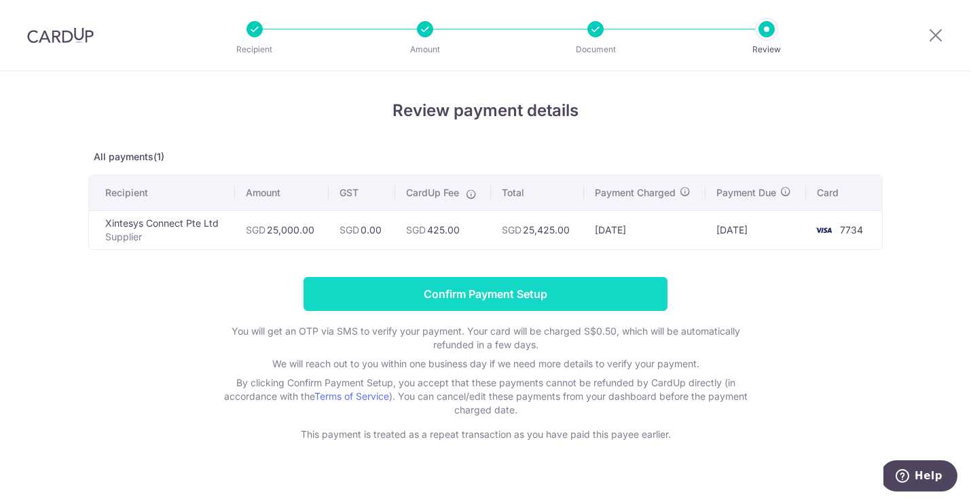
click at [417, 299] on input "Confirm Payment Setup" at bounding box center [485, 294] width 364 height 34
